Goal: Browse casually: Explore the website without a specific task or goal

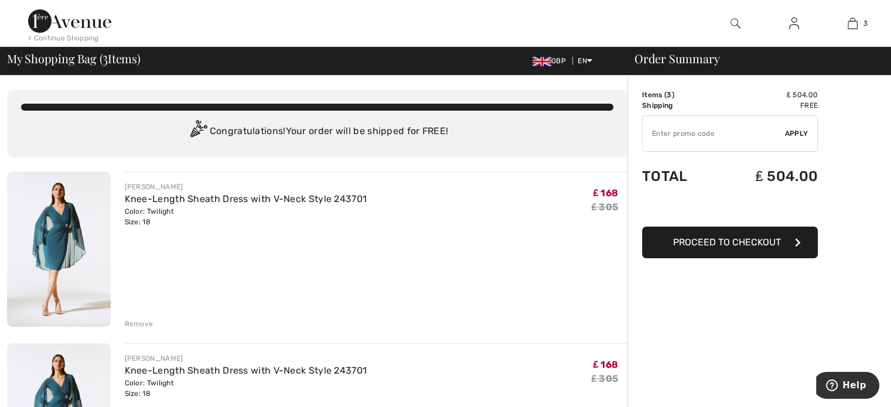
click at [142, 325] on div "Remove" at bounding box center [139, 324] width 29 height 11
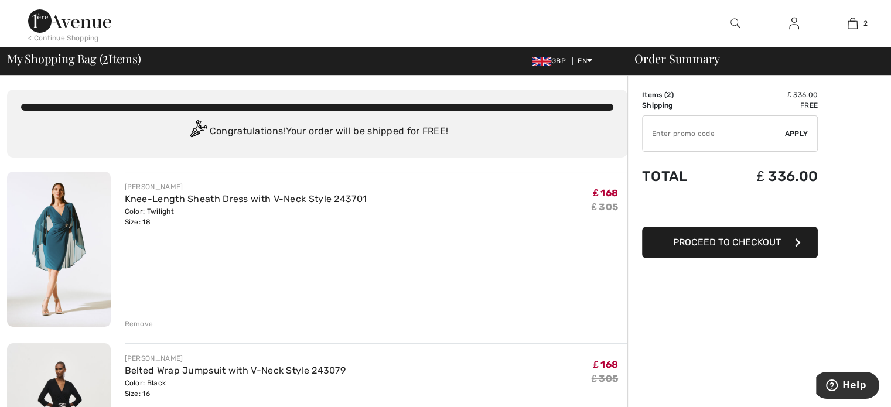
click at [142, 325] on div "Remove" at bounding box center [139, 324] width 29 height 11
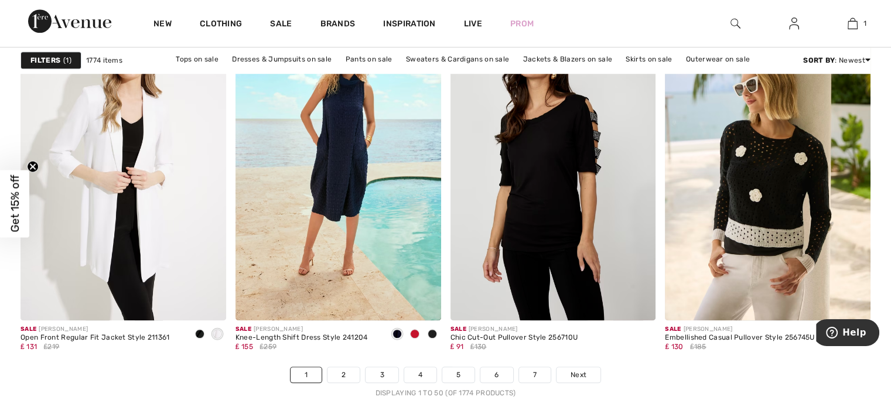
scroll to position [5458, 0]
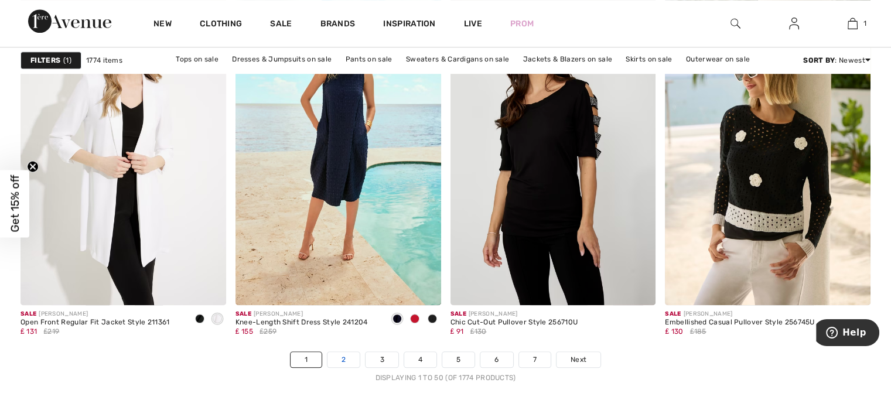
click at [349, 357] on link "2" at bounding box center [343, 359] width 32 height 15
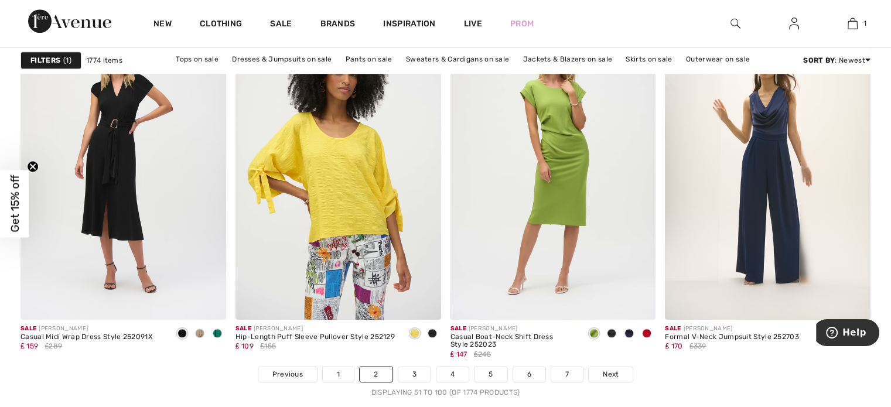
scroll to position [5450, 0]
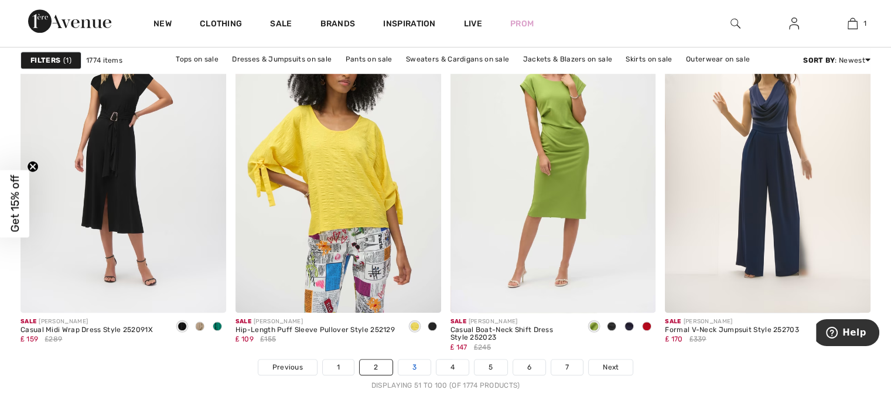
click at [415, 361] on link "3" at bounding box center [414, 367] width 32 height 15
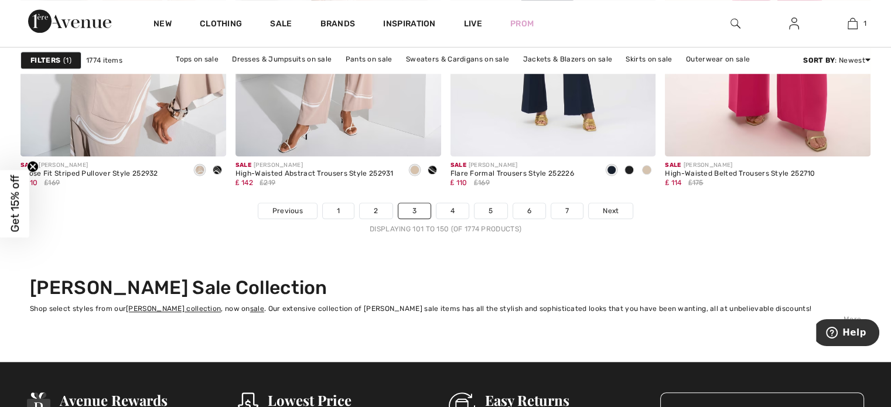
scroll to position [5653, 0]
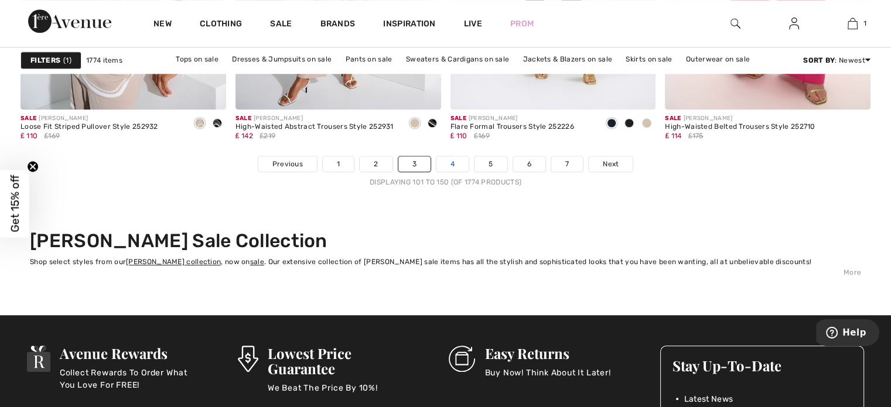
click at [457, 163] on link "4" at bounding box center [452, 163] width 32 height 15
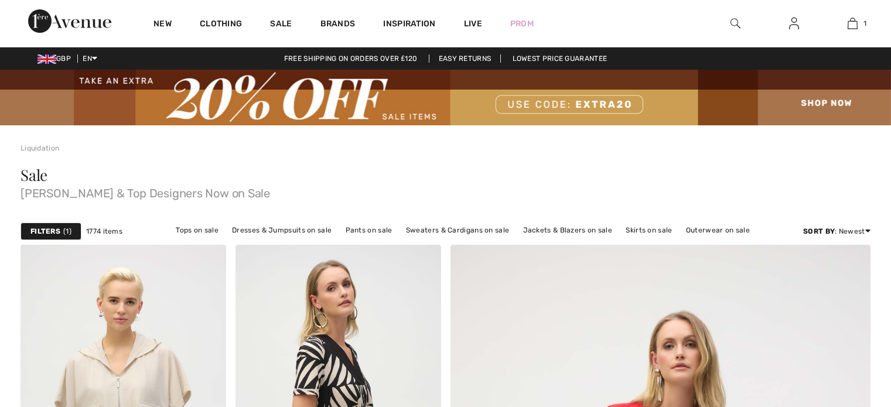
checkbox input "true"
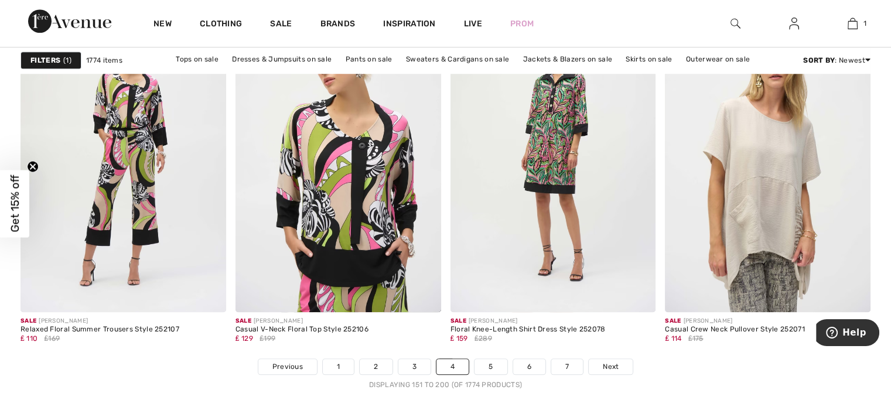
scroll to position [5458, 0]
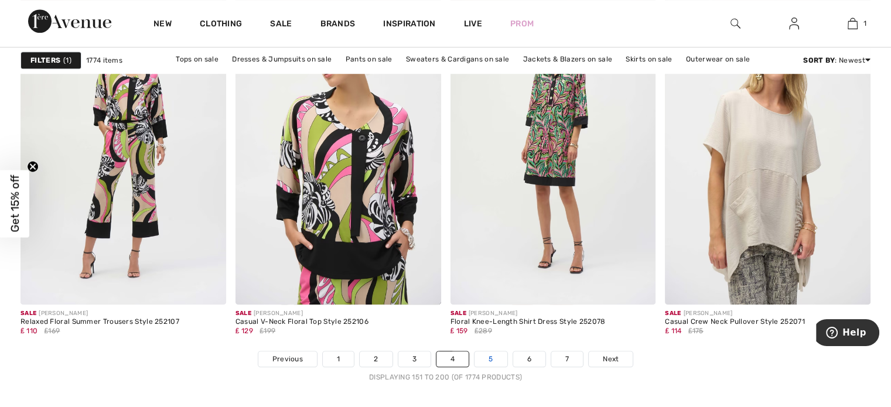
click at [493, 357] on link "5" at bounding box center [490, 358] width 32 height 15
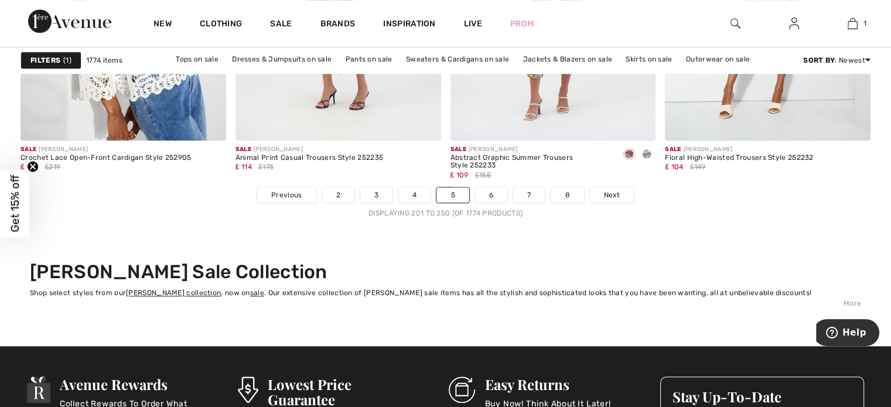
scroll to position [5638, 0]
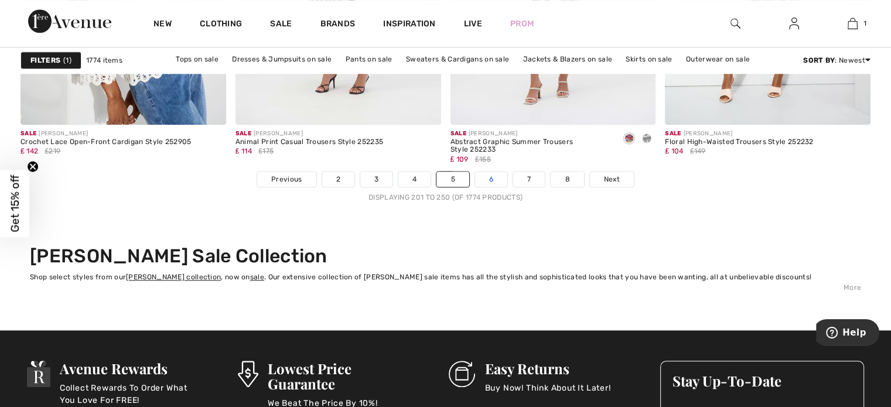
click at [490, 177] on link "6" at bounding box center [491, 179] width 32 height 15
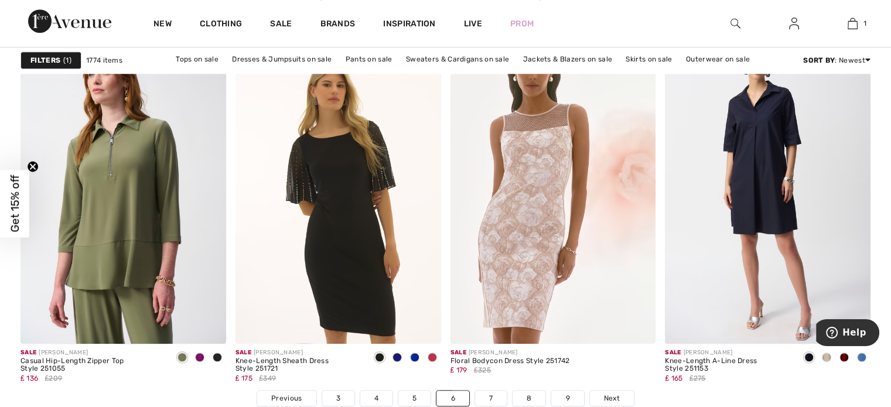
scroll to position [5466, 0]
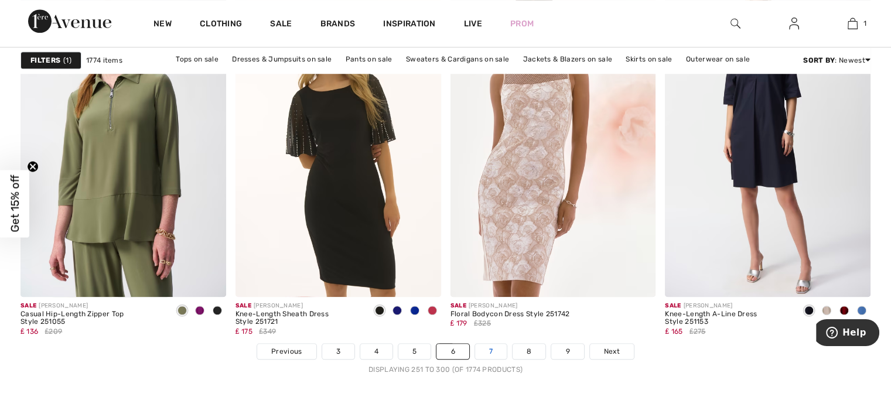
click at [486, 349] on link "7" at bounding box center [491, 351] width 32 height 15
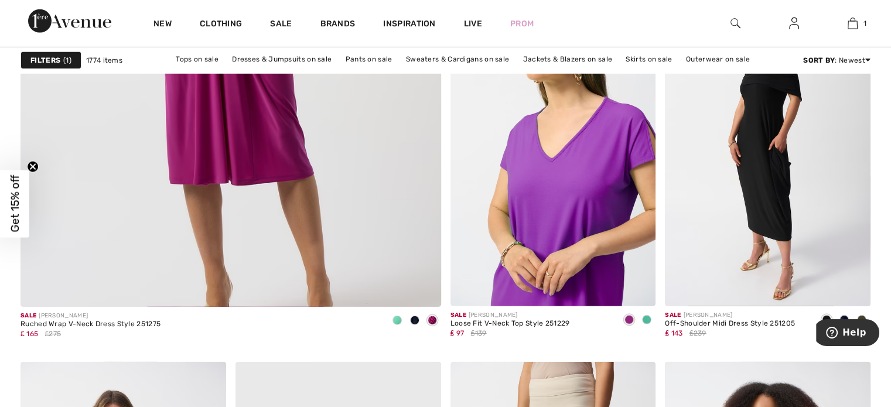
scroll to position [3521, 0]
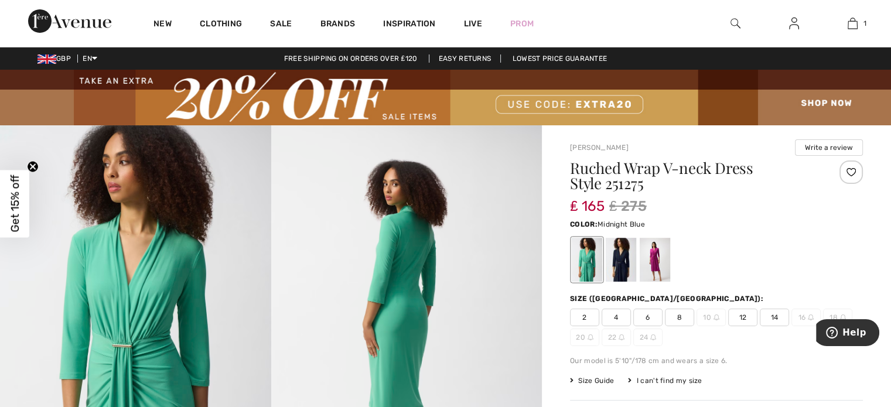
click at [614, 251] on div at bounding box center [621, 260] width 30 height 44
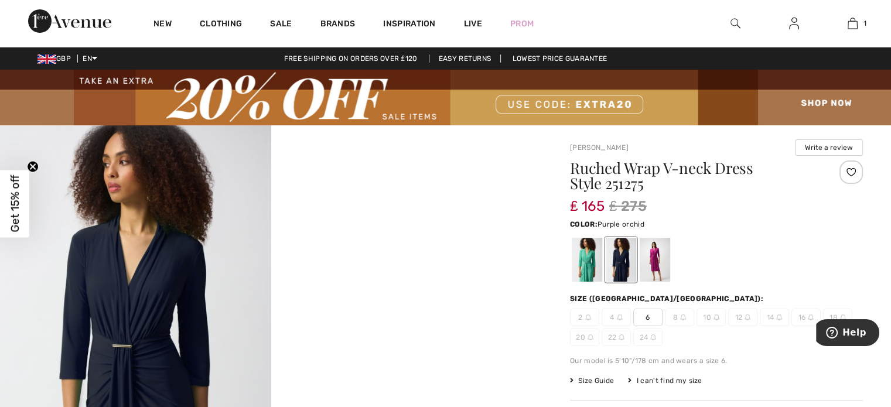
click at [652, 247] on div at bounding box center [655, 260] width 30 height 44
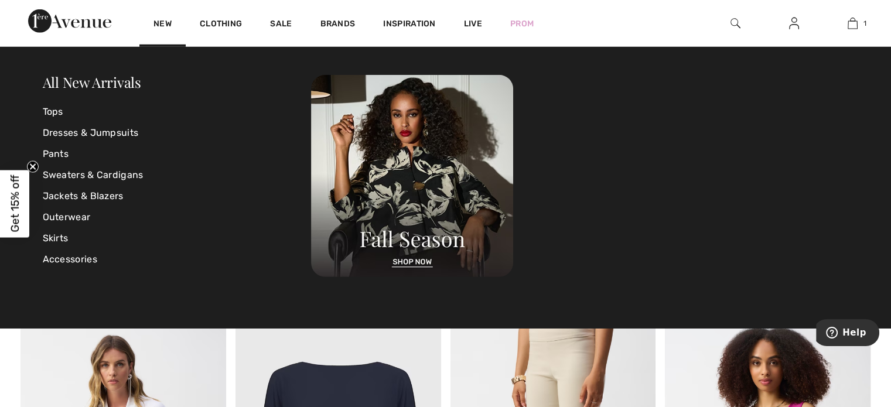
click at [766, 303] on div "All New Arrivals Tops Dresses & Jumpsuits Pants Sweaters & Cardigans Jackets & …" at bounding box center [445, 187] width 891 height 281
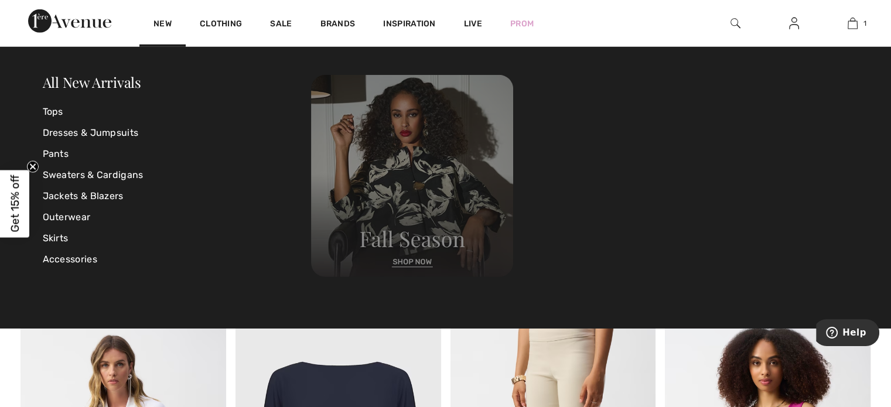
click at [427, 243] on img at bounding box center [412, 176] width 202 height 202
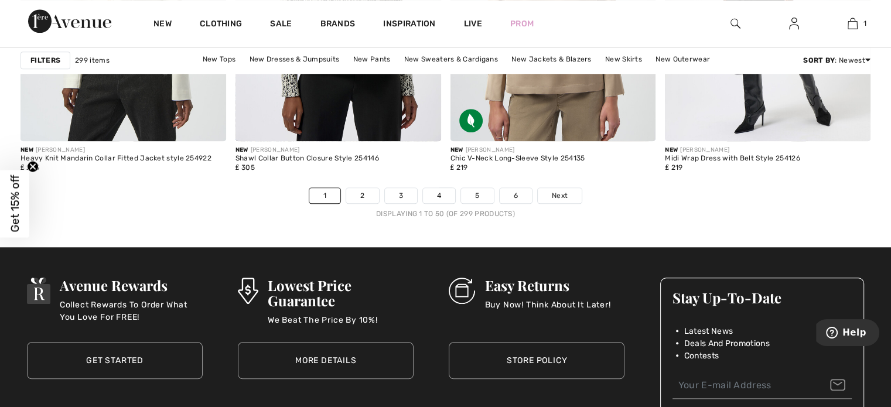
scroll to position [5630, 0]
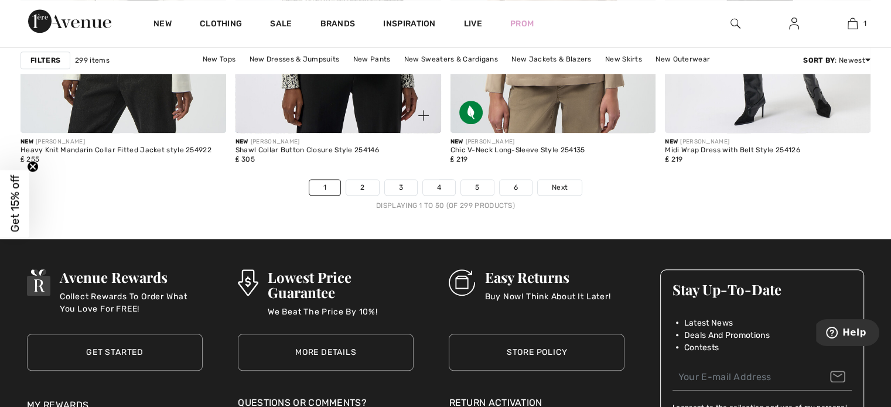
click at [364, 177] on div "New JOSEPH RIBKOFF Shawl Collar Button Closure Style 254146 ₤ 305" at bounding box center [338, 156] width 206 height 46
click at [363, 182] on link "2" at bounding box center [362, 187] width 32 height 15
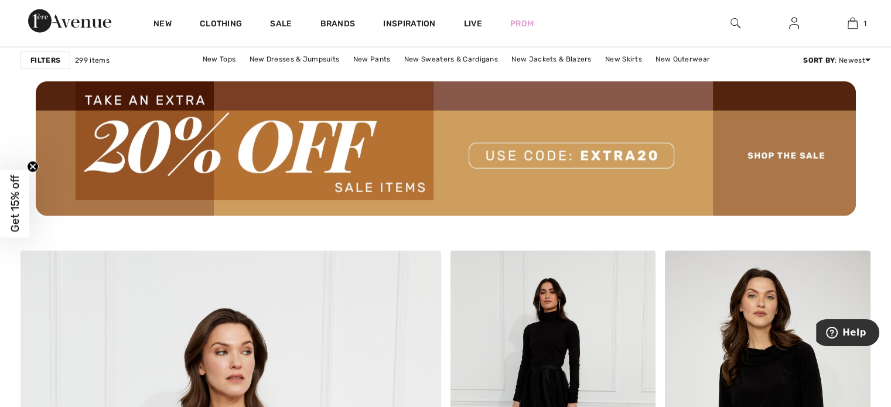
scroll to position [2834, 0]
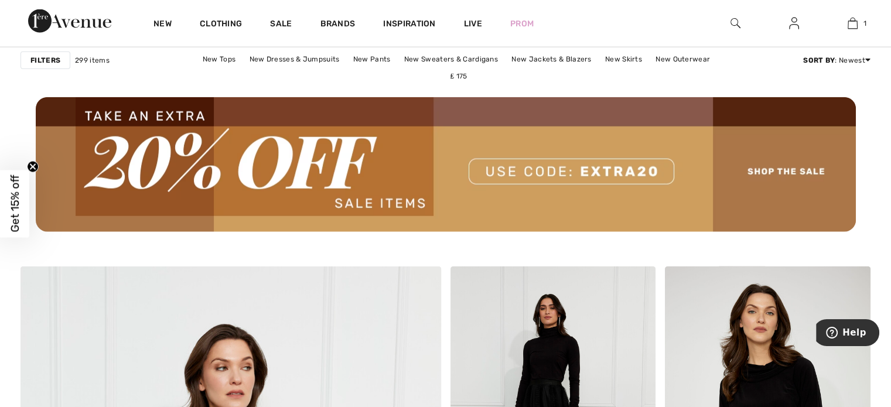
click at [369, 201] on img at bounding box center [446, 164] width 820 height 135
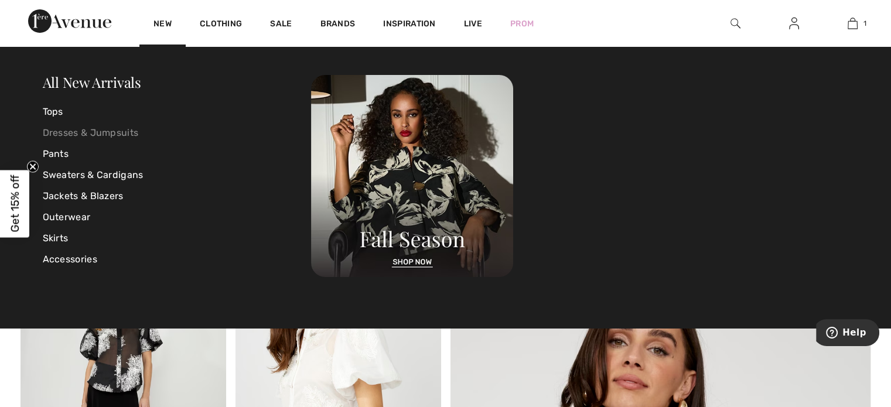
click at [82, 130] on link "Dresses & Jumpsuits" at bounding box center [177, 132] width 269 height 21
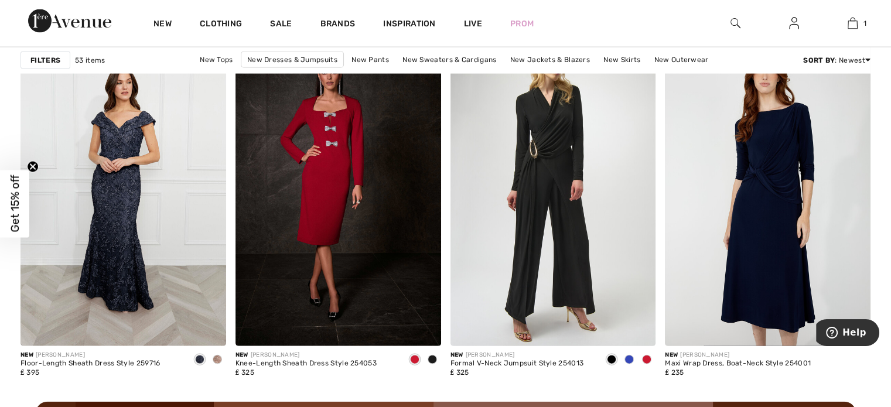
scroll to position [2514, 0]
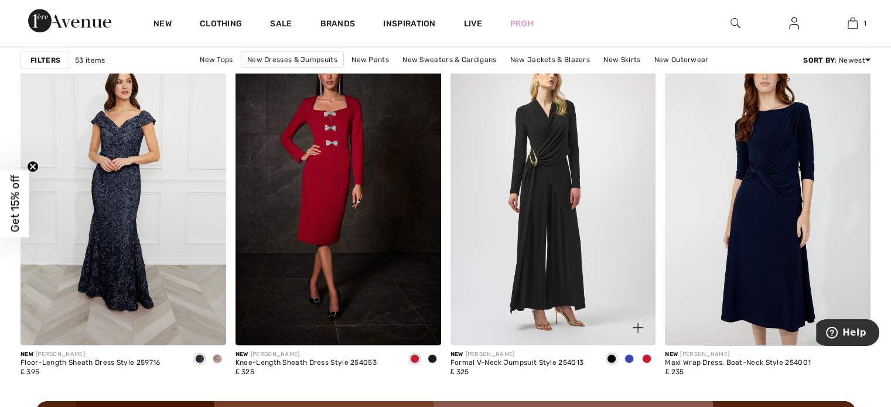
click at [569, 283] on img at bounding box center [553, 191] width 206 height 308
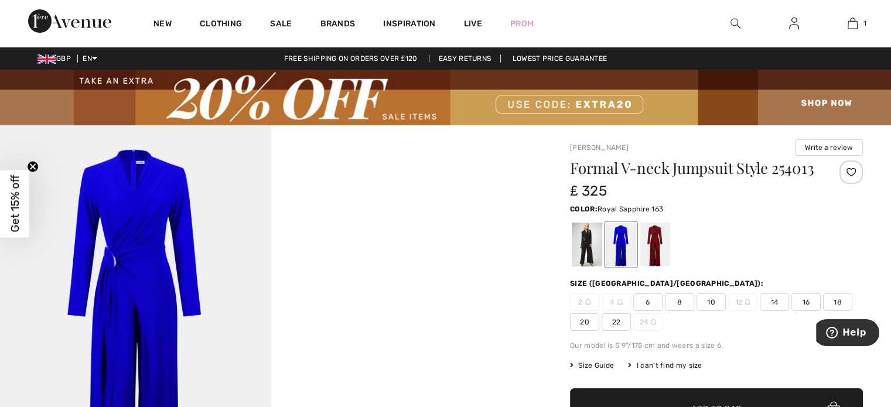
click at [839, 311] on span "18" at bounding box center [837, 302] width 29 height 18
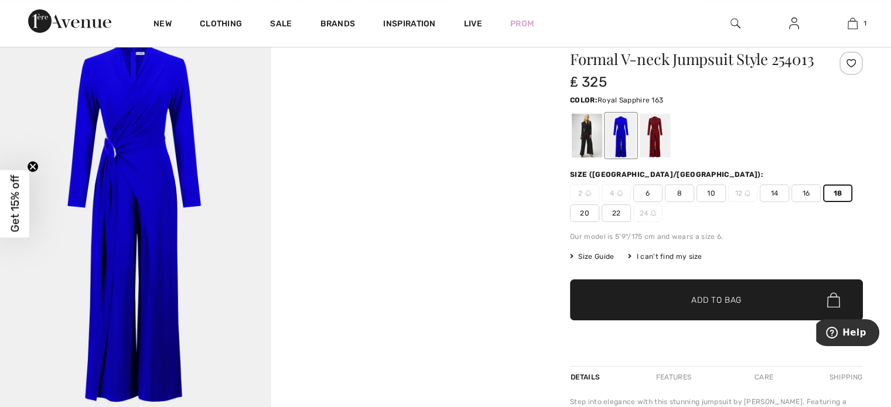
scroll to position [218, 0]
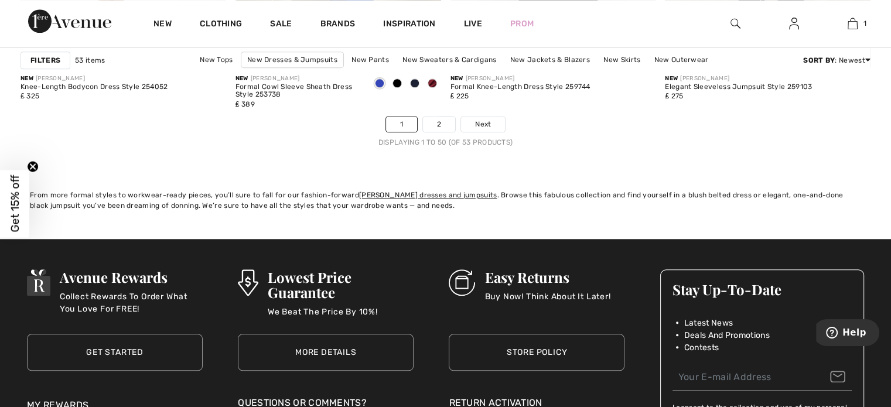
scroll to position [5700, 0]
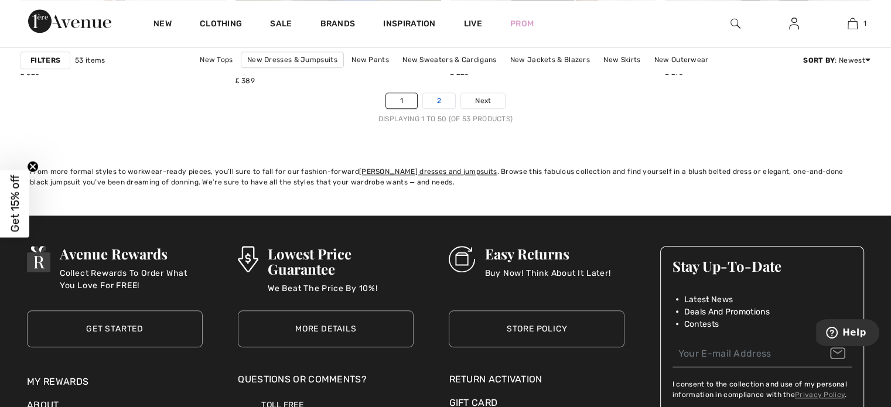
click at [438, 98] on link "2" at bounding box center [439, 100] width 32 height 15
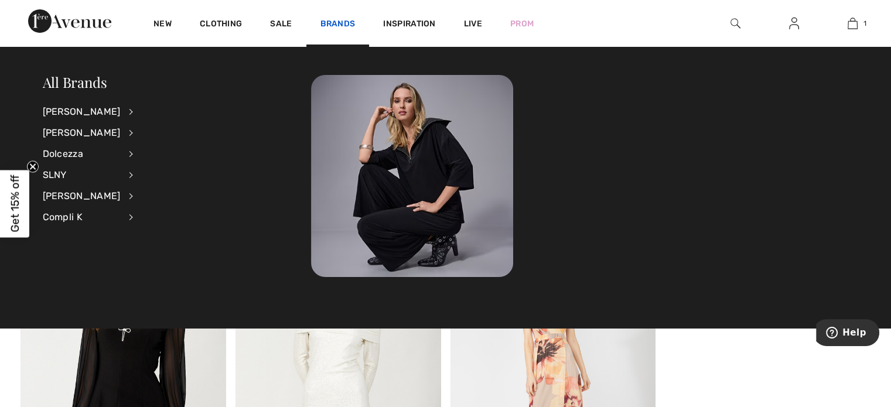
click at [337, 21] on link "Brands" at bounding box center [337, 25] width 35 height 12
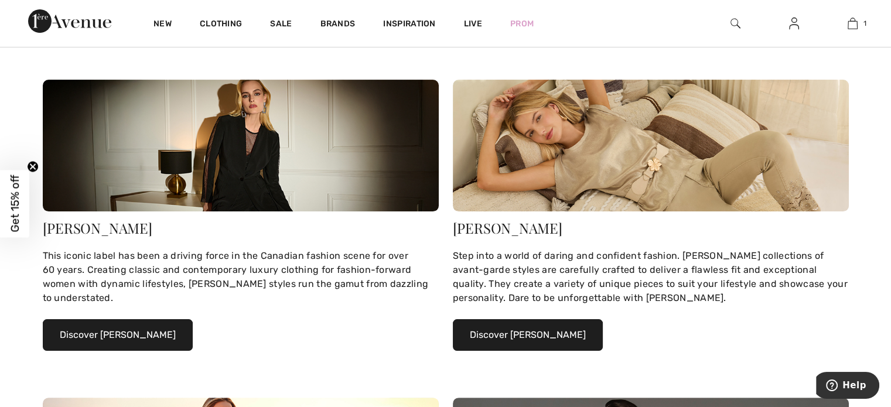
scroll to position [218, 0]
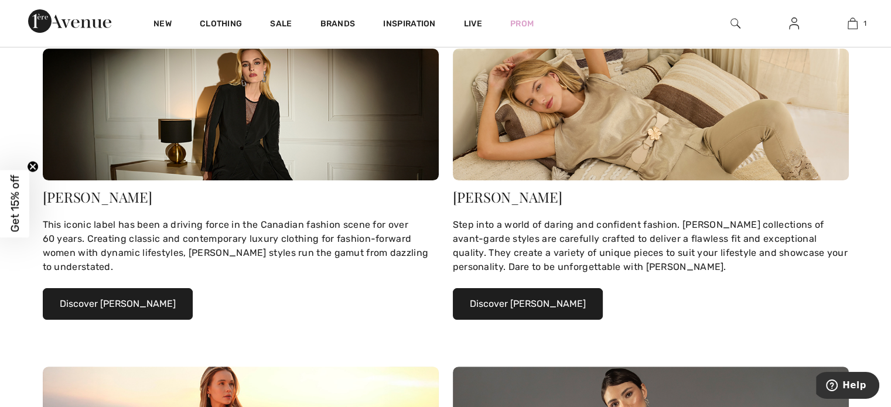
click at [164, 299] on button "Discover [PERSON_NAME]" at bounding box center [118, 304] width 150 height 32
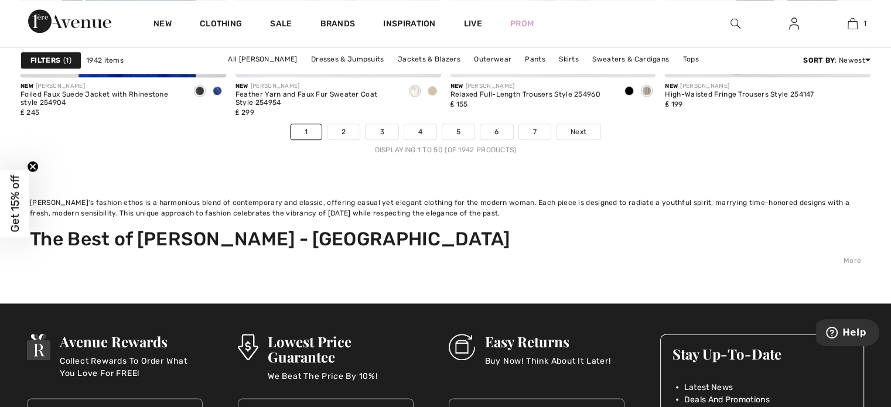
scroll to position [5913, 0]
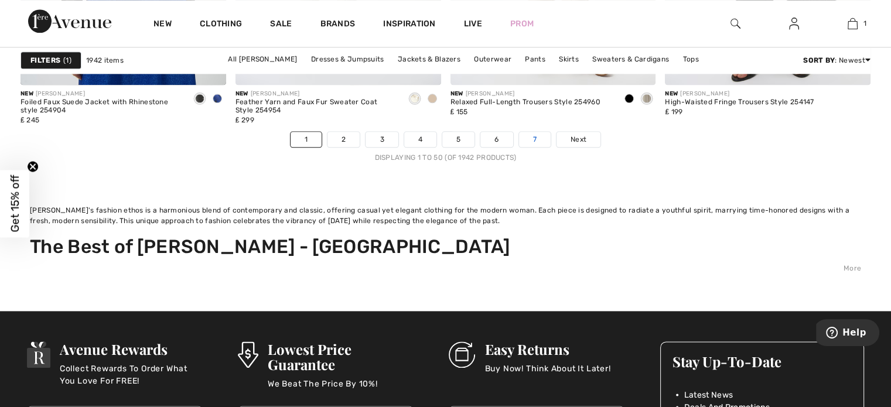
click at [529, 139] on link "7" at bounding box center [535, 139] width 32 height 15
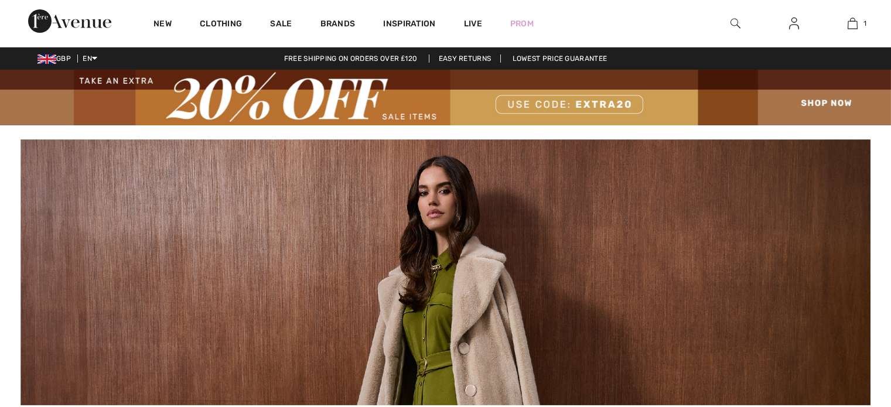
checkbox input "true"
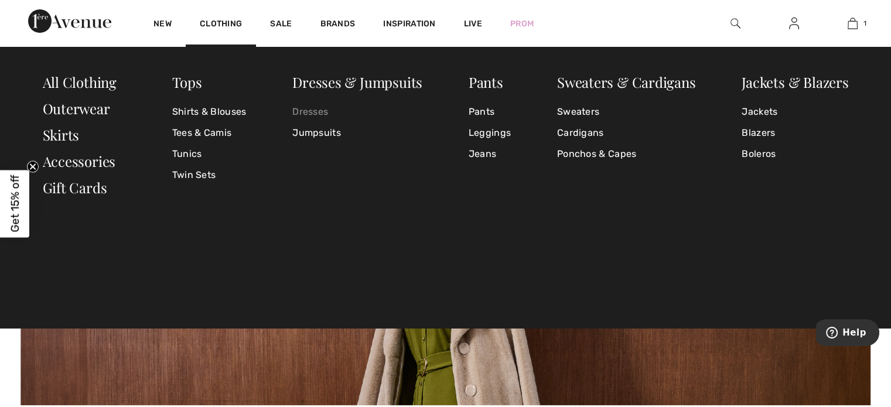
click at [320, 114] on link "Dresses" at bounding box center [357, 111] width 130 height 21
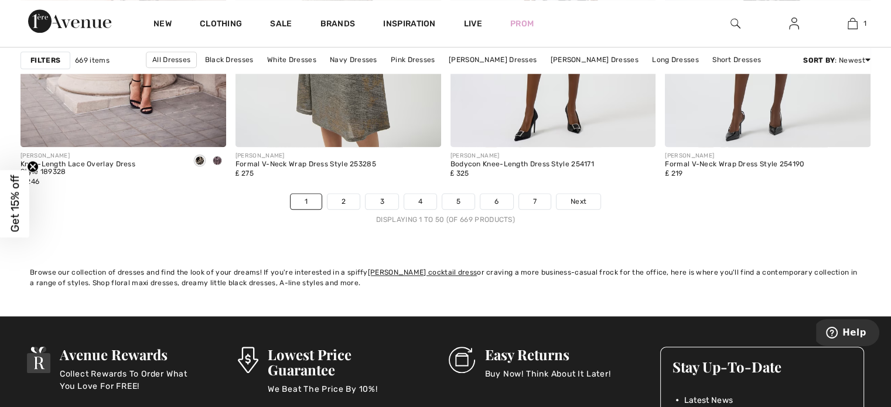
scroll to position [5553, 0]
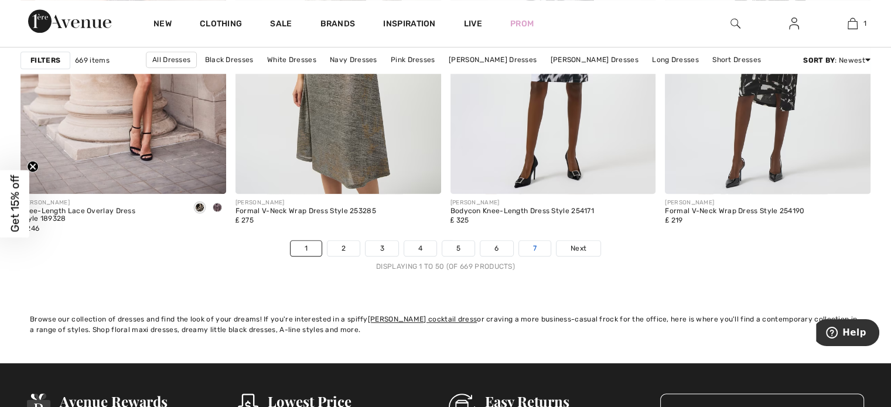
click at [533, 241] on link "7" at bounding box center [535, 248] width 32 height 15
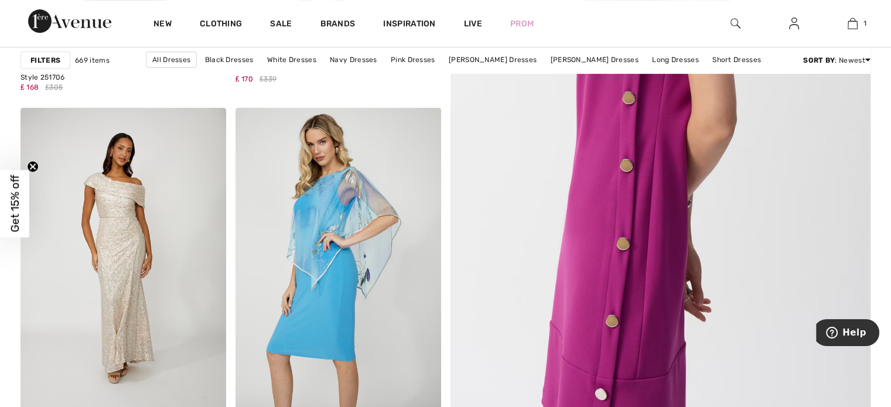
scroll to position [539, 0]
